Goal: Transaction & Acquisition: Purchase product/service

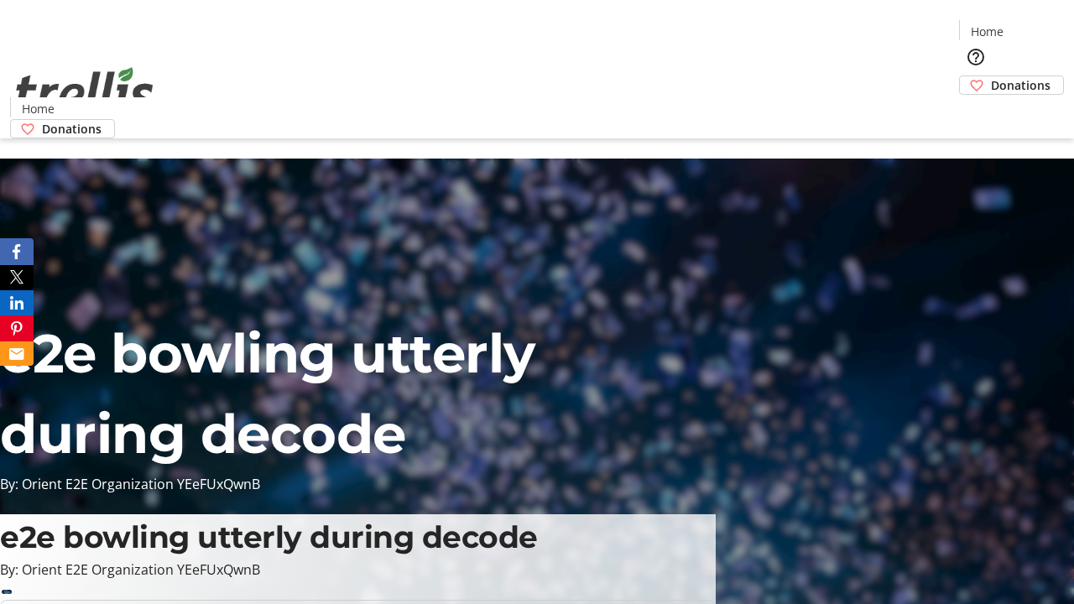
click at [991, 76] on span "Donations" at bounding box center [1021, 85] width 60 height 18
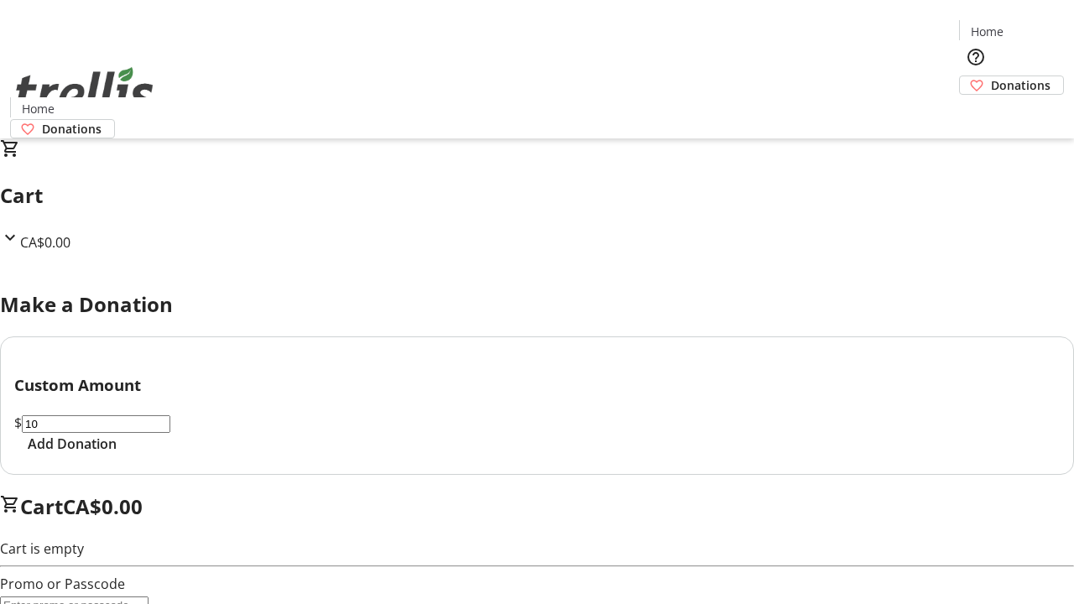
click at [117, 454] on span "Add Donation" at bounding box center [72, 444] width 89 height 20
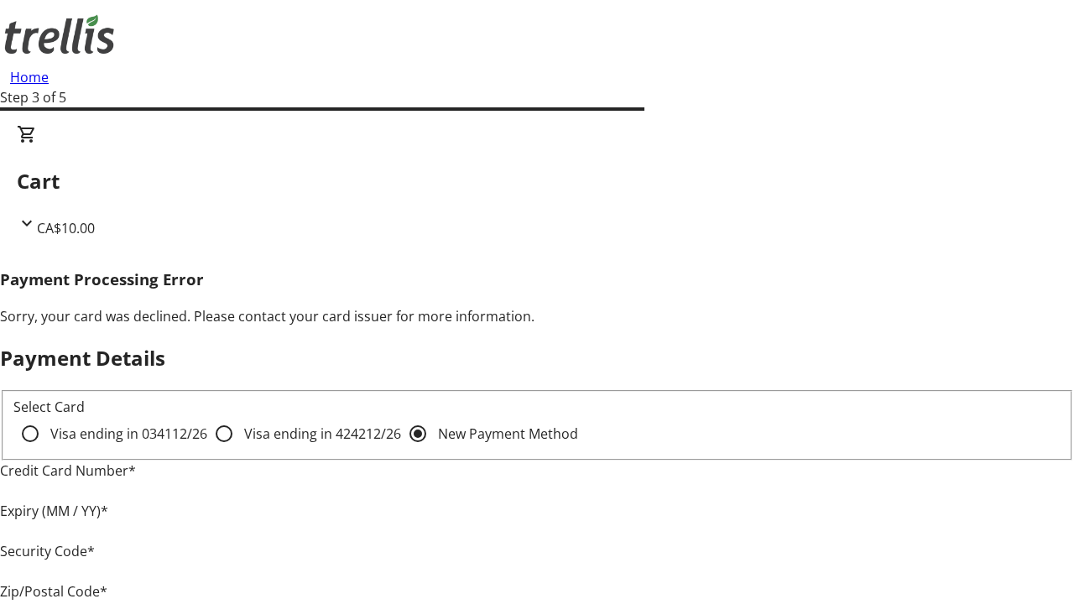
click at [207, 448] on input "Visa ending in 4242 12/26" at bounding box center [224, 434] width 34 height 34
radio input "true"
